Goal: Entertainment & Leisure: Consume media (video, audio)

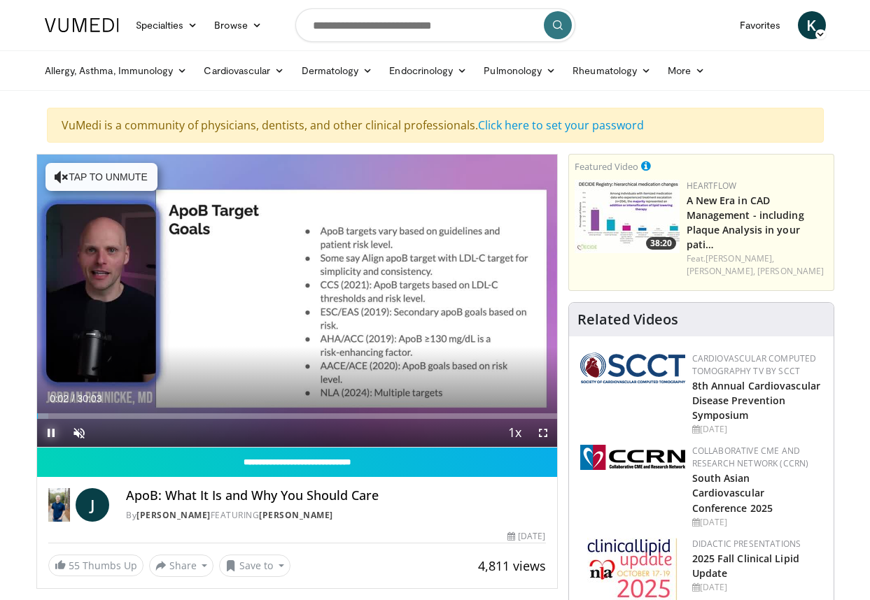
click at [51, 433] on span "Video Player" at bounding box center [51, 433] width 28 height 28
click at [76, 430] on span "Video Player" at bounding box center [79, 433] width 28 height 28
click at [54, 436] on span "Video Player" at bounding box center [51, 433] width 28 height 28
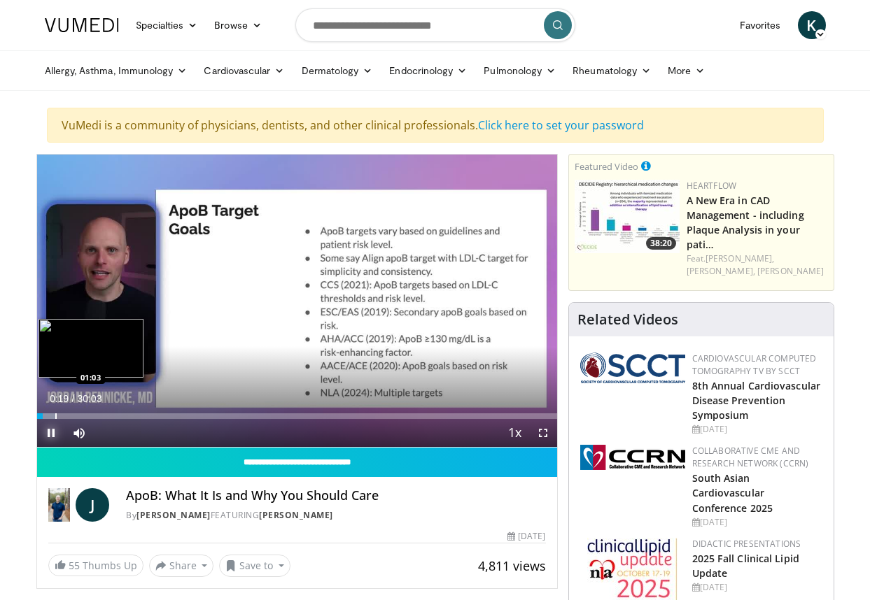
click at [53, 416] on div "Loaded : 3.85% 00:19 01:03" at bounding box center [297, 417] width 520 height 6
click at [95, 418] on video-js "**********" at bounding box center [297, 301] width 520 height 293
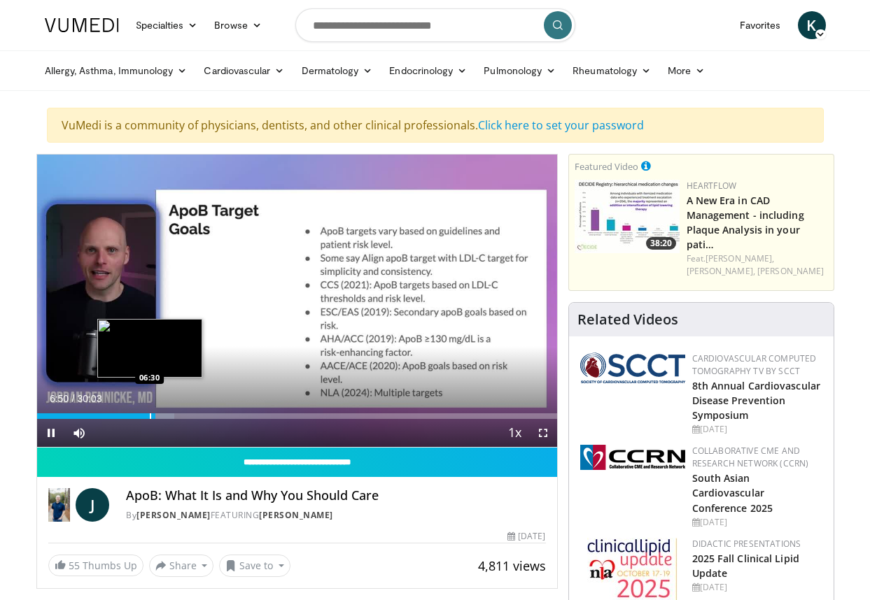
click at [149, 418] on div "Loaded : 26.39% 06:50 06:30" at bounding box center [297, 417] width 520 height 6
click at [53, 433] on span "Video Player" at bounding box center [51, 433] width 28 height 28
click at [48, 433] on span "Video Player" at bounding box center [51, 433] width 28 height 28
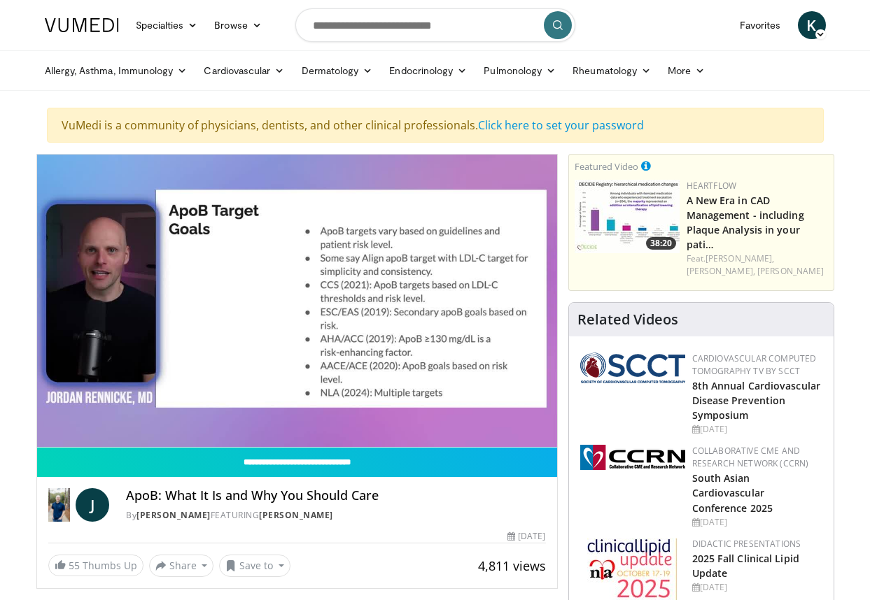
click at [37, 419] on button "Pause" at bounding box center [51, 433] width 28 height 28
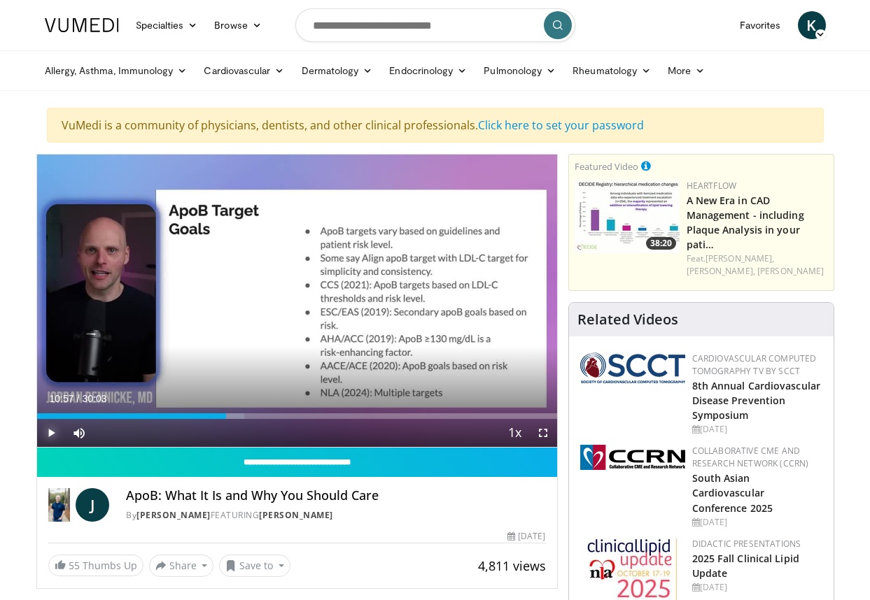
click at [54, 433] on span "Video Player" at bounding box center [51, 433] width 28 height 28
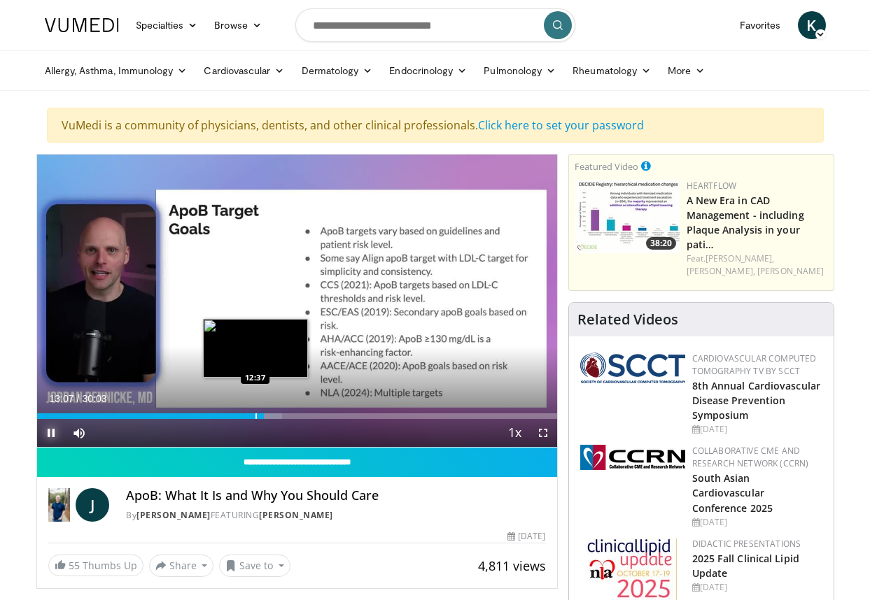
click at [254, 418] on div "13:07" at bounding box center [150, 417] width 227 height 6
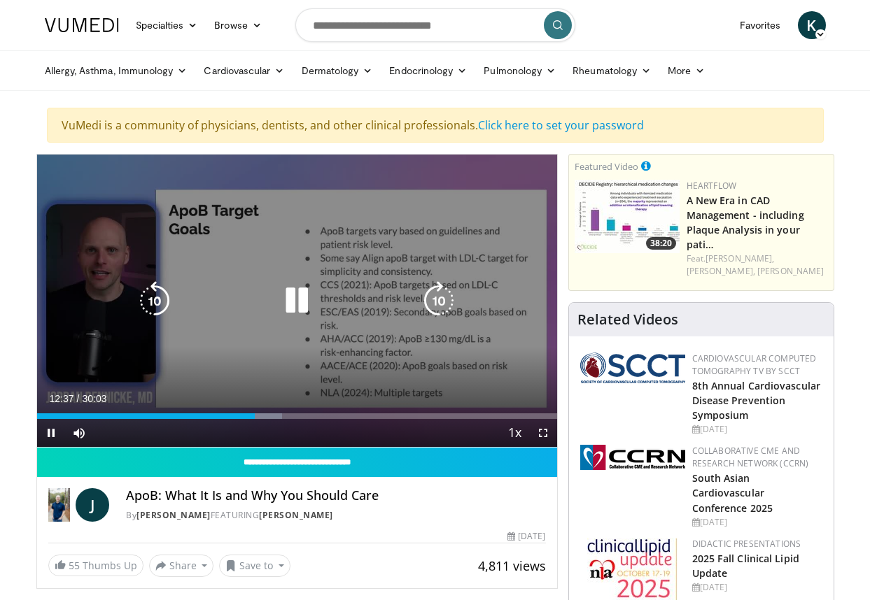
click at [383, 215] on div "10 seconds Tap to unmute" at bounding box center [297, 301] width 520 height 292
